Goal: Find specific page/section: Find specific page/section

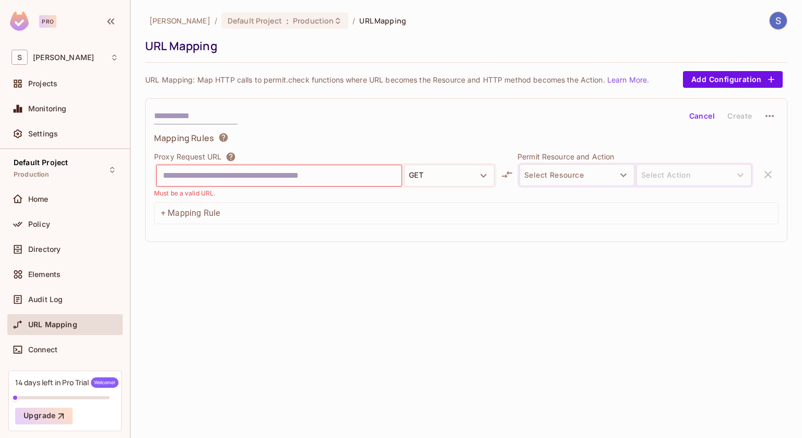
click at [291, 51] on div "URL Mapping" at bounding box center [463, 46] width 637 height 16
click at [307, 56] on div "[PERSON_NAME] / Default Project : Production / URL Mapping URL Mapping" at bounding box center [466, 36] width 642 height 51
click at [203, 47] on div "URL Mapping" at bounding box center [463, 46] width 637 height 16
drag, startPoint x: 203, startPoint y: 47, endPoint x: 145, endPoint y: 49, distance: 58.0
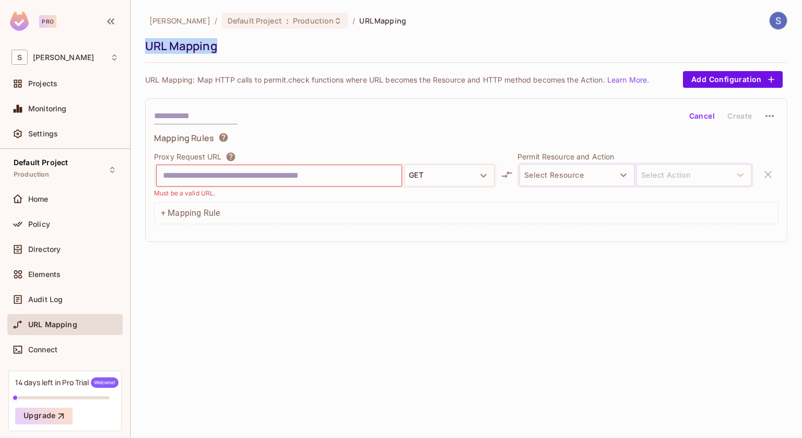
click at [145, 49] on div "URL Mapping" at bounding box center [463, 46] width 637 height 16
drag, startPoint x: 145, startPoint y: 49, endPoint x: 184, endPoint y: 50, distance: 39.2
click at [184, 50] on div "URL Mapping" at bounding box center [463, 46] width 637 height 16
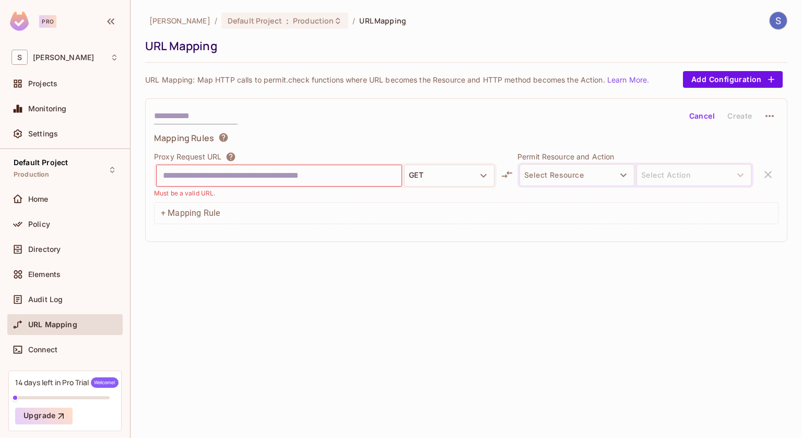
click at [184, 46] on div "URL Mapping" at bounding box center [463, 46] width 637 height 16
drag, startPoint x: 215, startPoint y: 54, endPoint x: 142, endPoint y: 56, distance: 73.1
click at [142, 56] on div "[PERSON_NAME] / Default Project : Production / URL Mapping URL Mapping URL Mapp…" at bounding box center [467, 219] width 672 height 438
click at [161, 50] on div "URL Mapping" at bounding box center [463, 46] width 637 height 16
drag, startPoint x: 148, startPoint y: 50, endPoint x: 215, endPoint y: 49, distance: 66.9
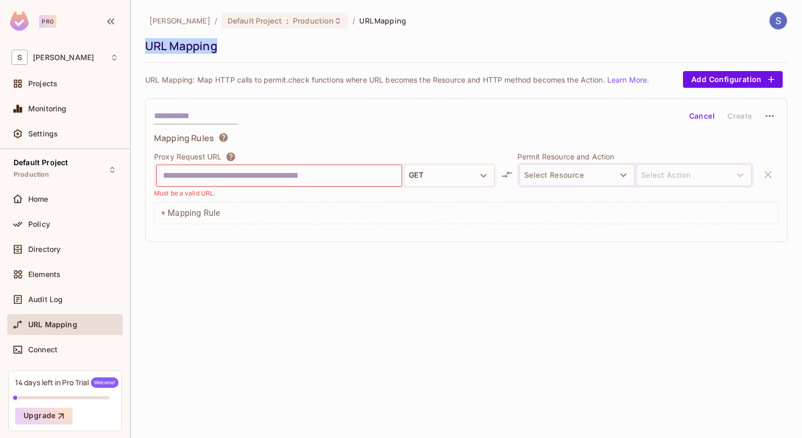
click at [215, 49] on div "URL Mapping" at bounding box center [463, 46] width 637 height 16
click at [404, 312] on div "[PERSON_NAME] / Default Project : Production / URL Mapping URL Mapping URL Mapp…" at bounding box center [467, 219] width 672 height 438
